Goal: Transaction & Acquisition: Purchase product/service

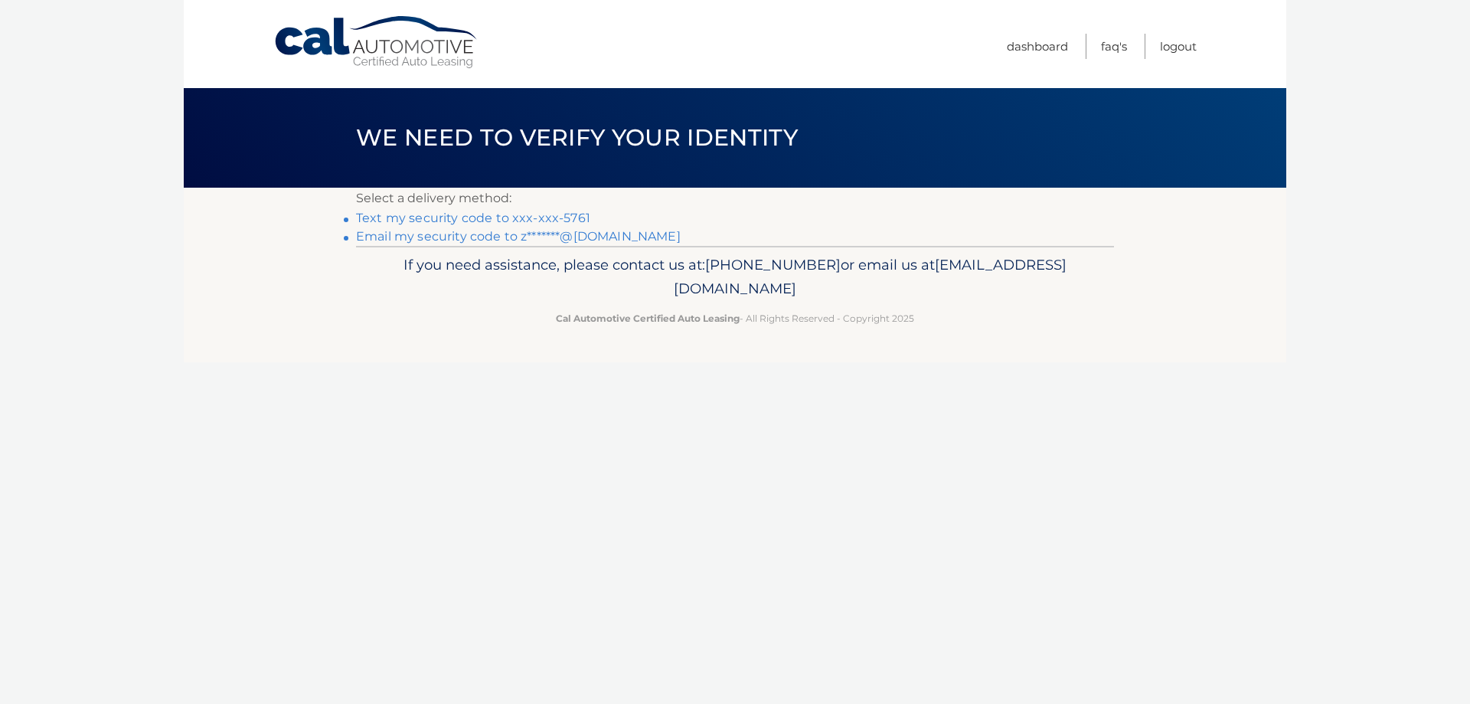
click at [616, 238] on link "Email my security code to z*******@gmail.com" at bounding box center [518, 236] width 325 height 15
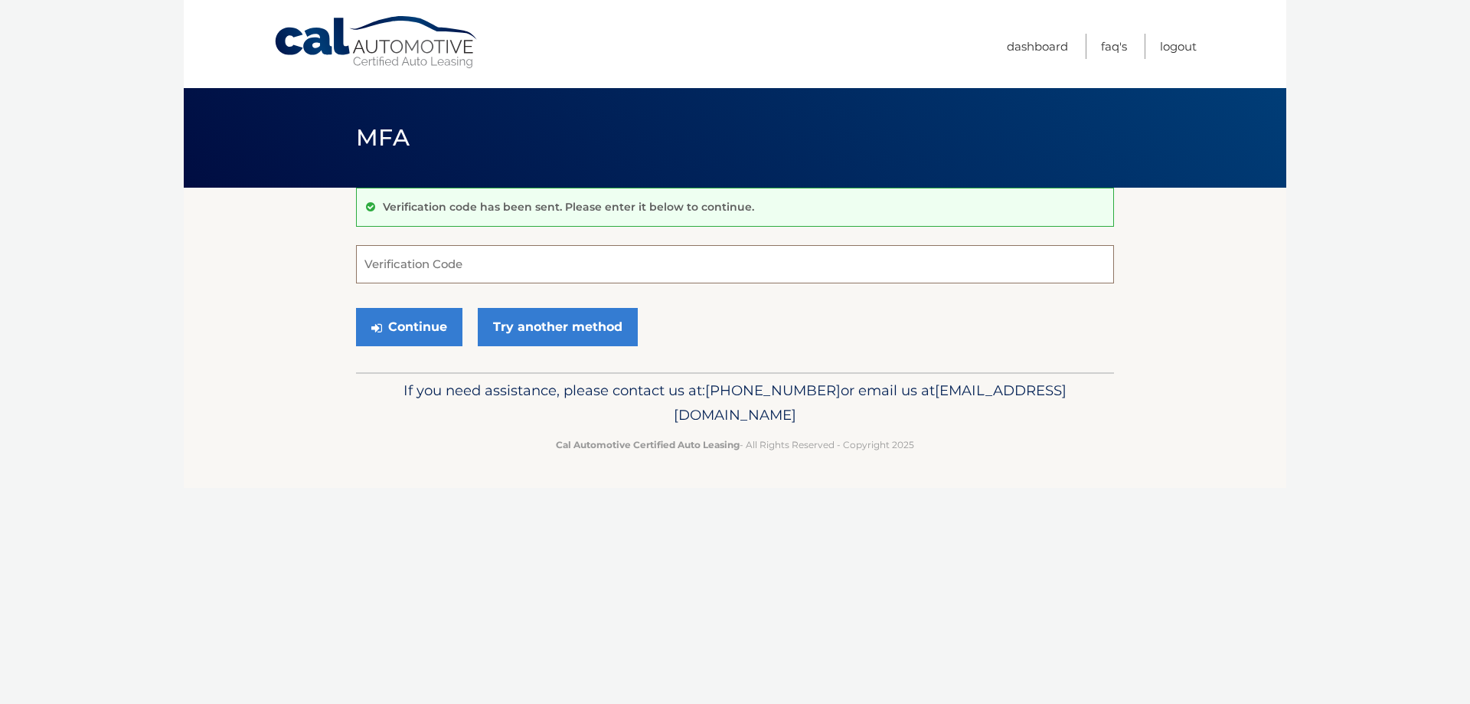
click at [405, 266] on input "Verification Code" at bounding box center [735, 264] width 758 height 38
type input "825873"
click at [406, 335] on button "Continue" at bounding box center [409, 327] width 106 height 38
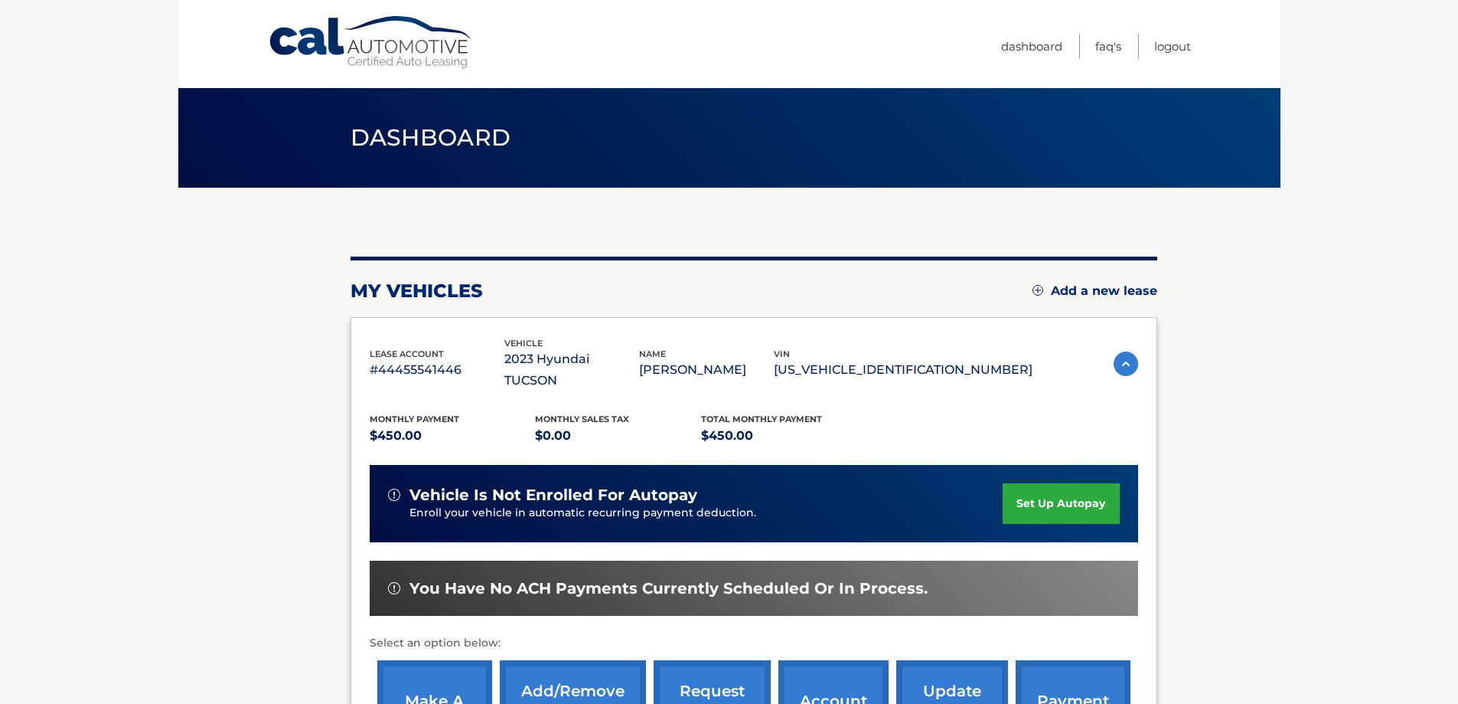
scroll to position [153, 0]
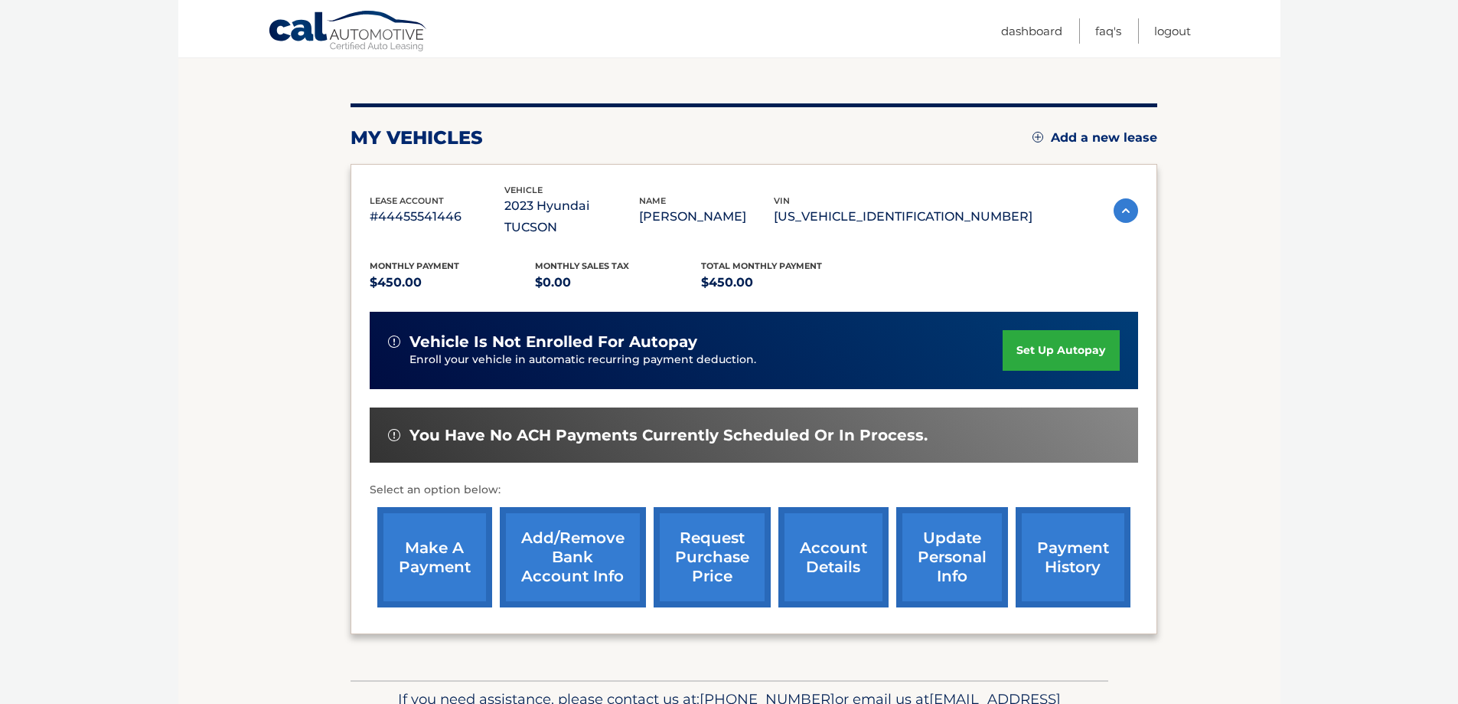
drag, startPoint x: 447, startPoint y: 547, endPoint x: 958, endPoint y: 507, distance: 512.2
click at [447, 546] on link "make a payment" at bounding box center [434, 557] width 115 height 100
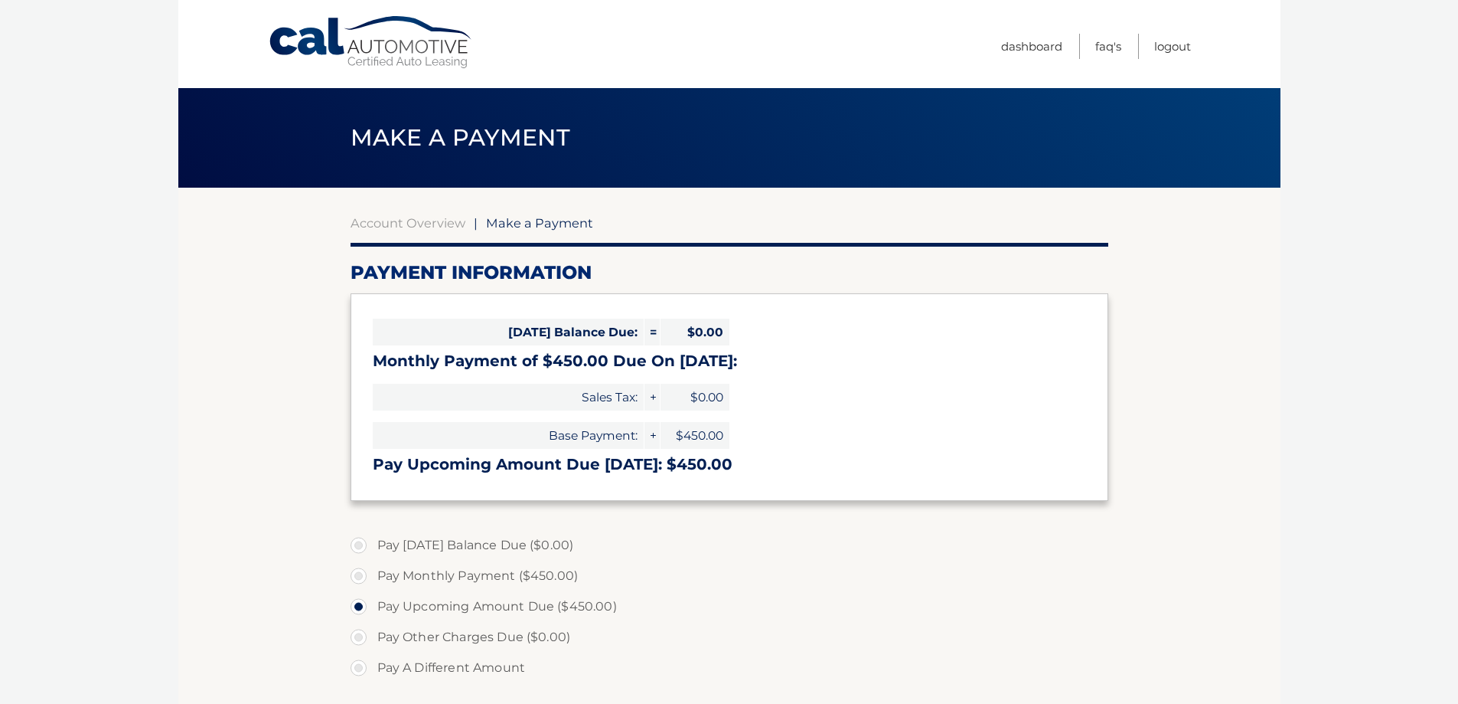
select select "ZmI4ZmE2ZWQtMTgwMy00MDRhLTk2ZTUtYjAzYmUyYzA4NzE0"
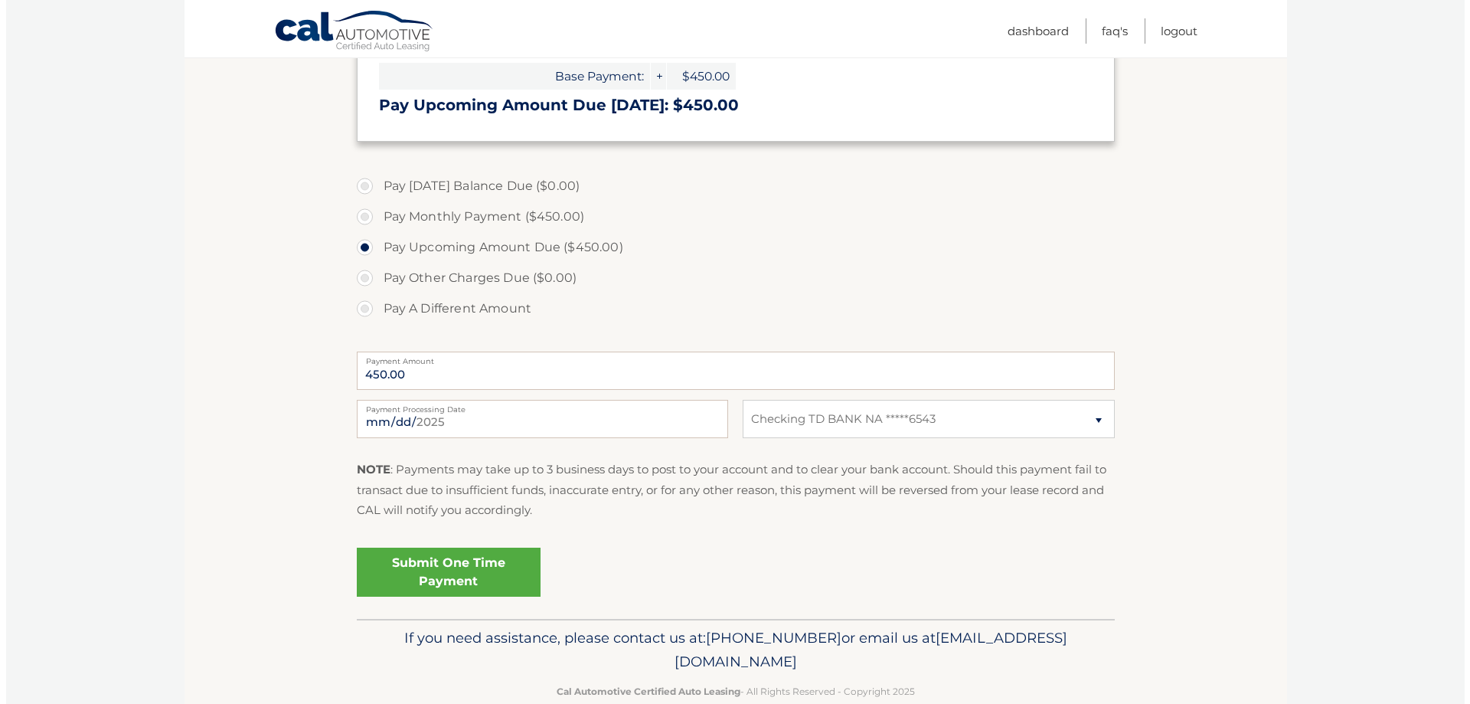
scroll to position [390, 0]
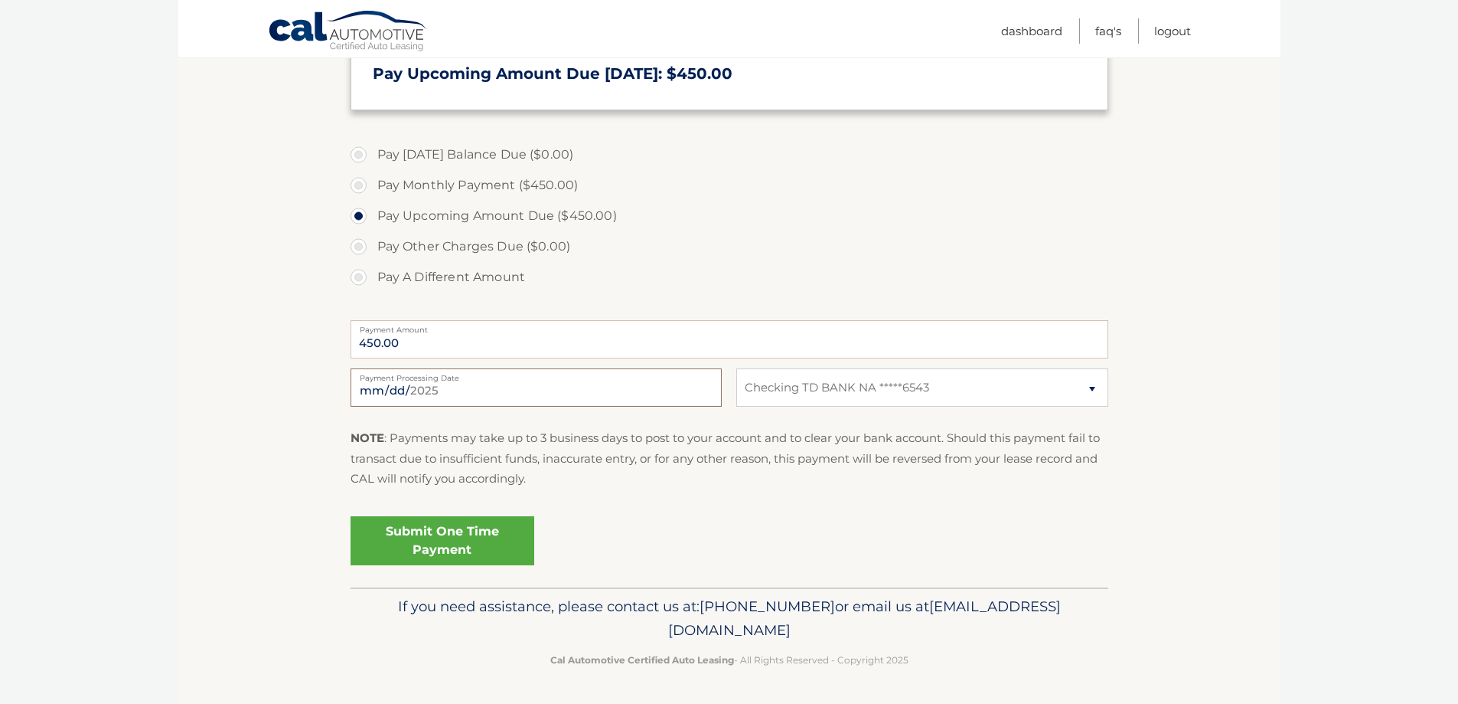
click at [421, 389] on input "2025-09-11" at bounding box center [536, 387] width 371 height 38
type input "2025-09-15"
click at [463, 544] on link "Submit One Time Payment" at bounding box center [443, 540] width 184 height 49
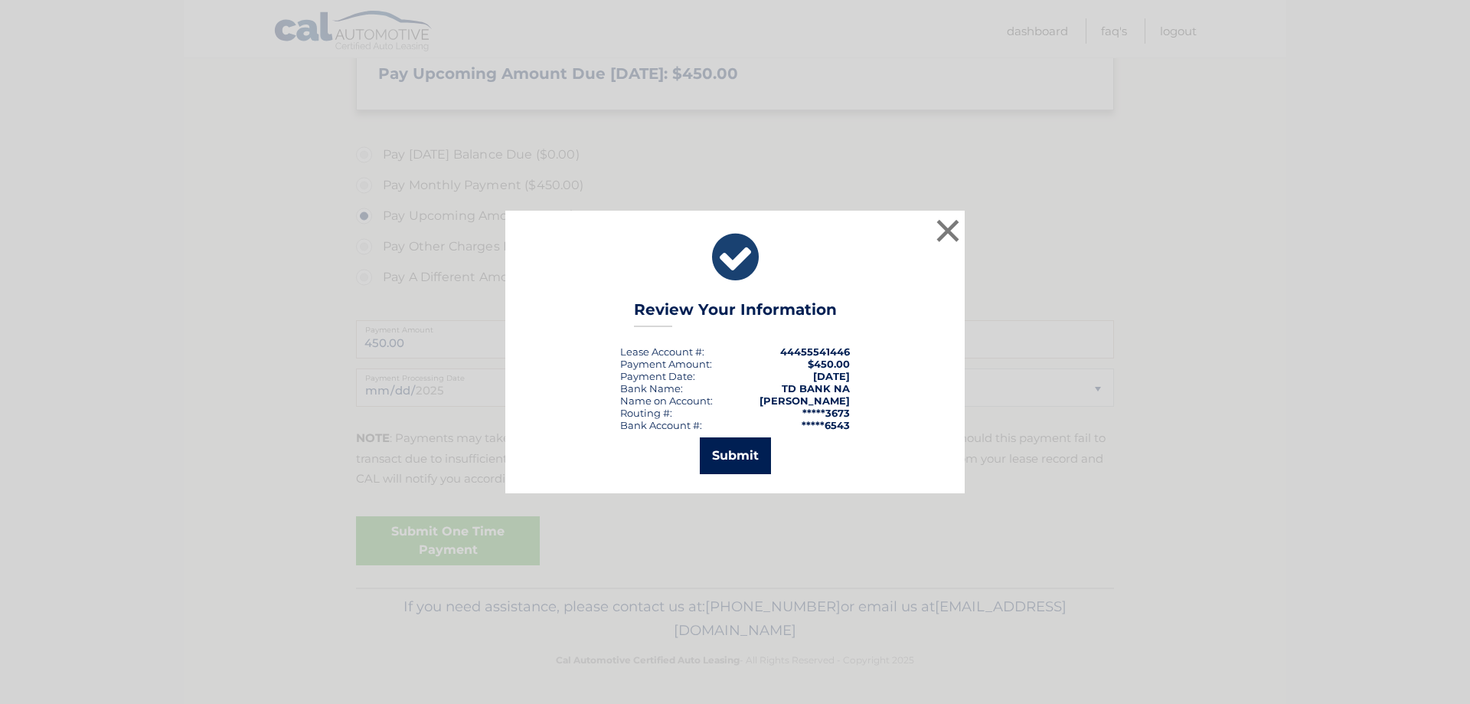
click at [754, 452] on button "Submit" at bounding box center [735, 455] width 71 height 37
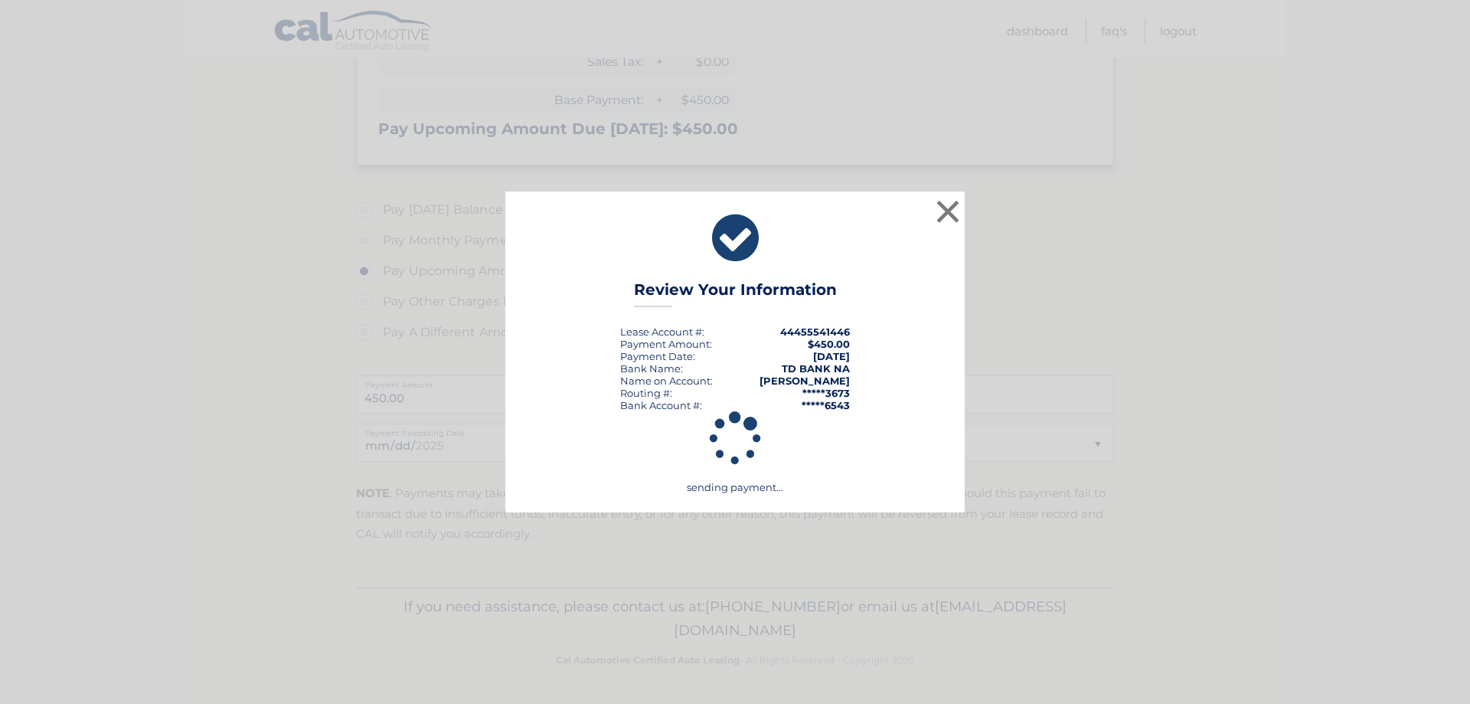
scroll to position [335, 0]
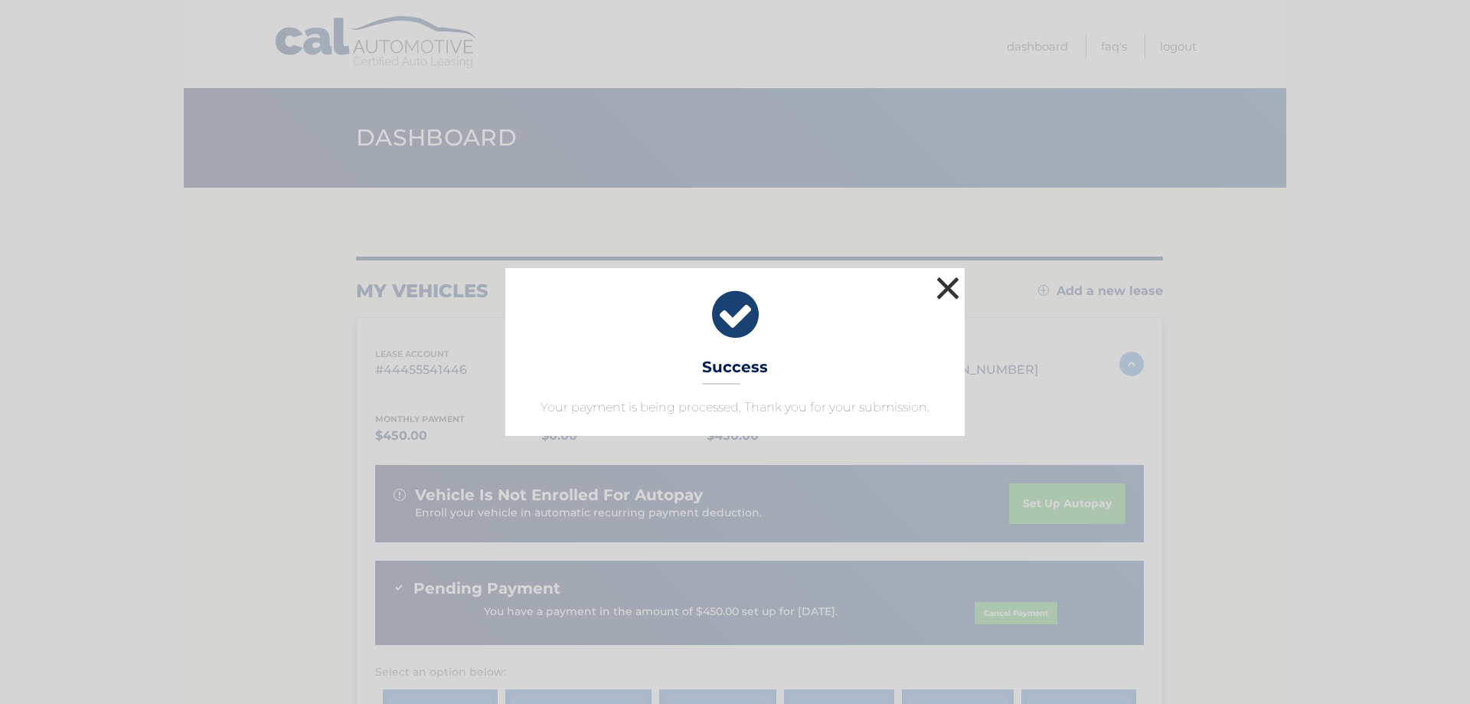
click at [953, 295] on button "×" at bounding box center [947, 288] width 31 height 31
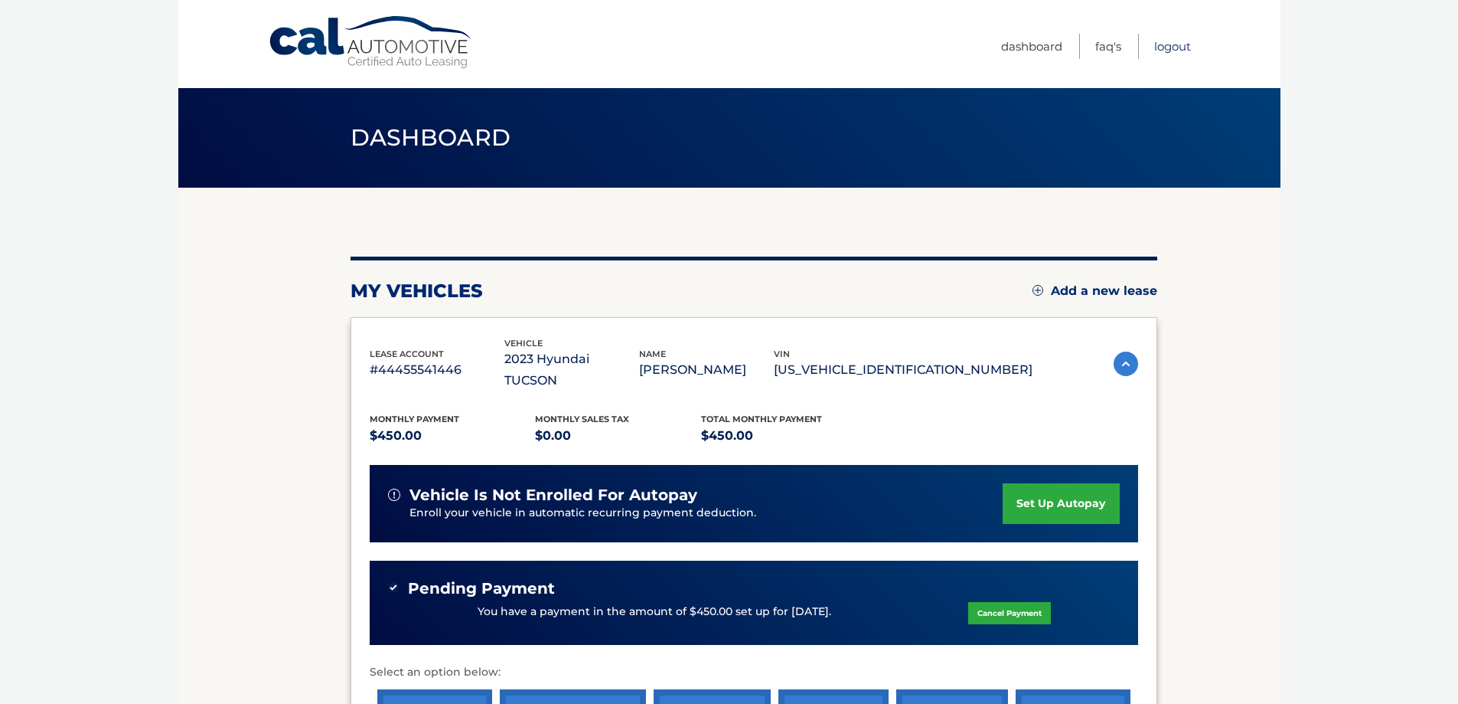
click at [1170, 51] on link "Logout" at bounding box center [1172, 46] width 37 height 25
